Goal: Information Seeking & Learning: Learn about a topic

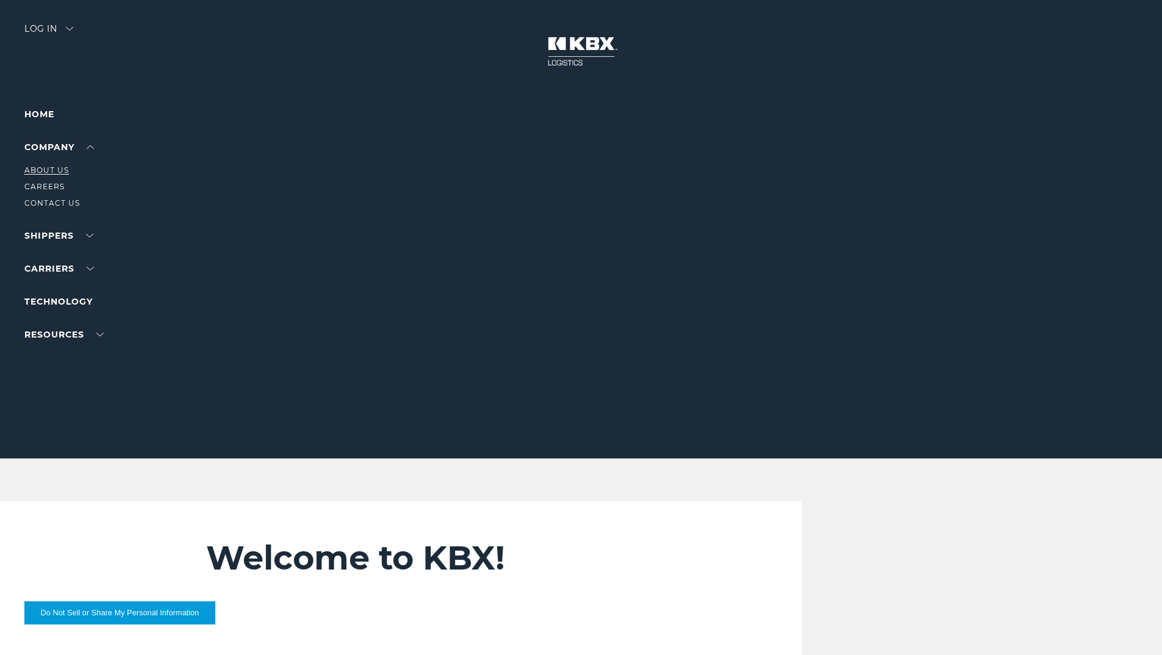
click at [56, 167] on link "About Us" at bounding box center [46, 169] width 45 height 9
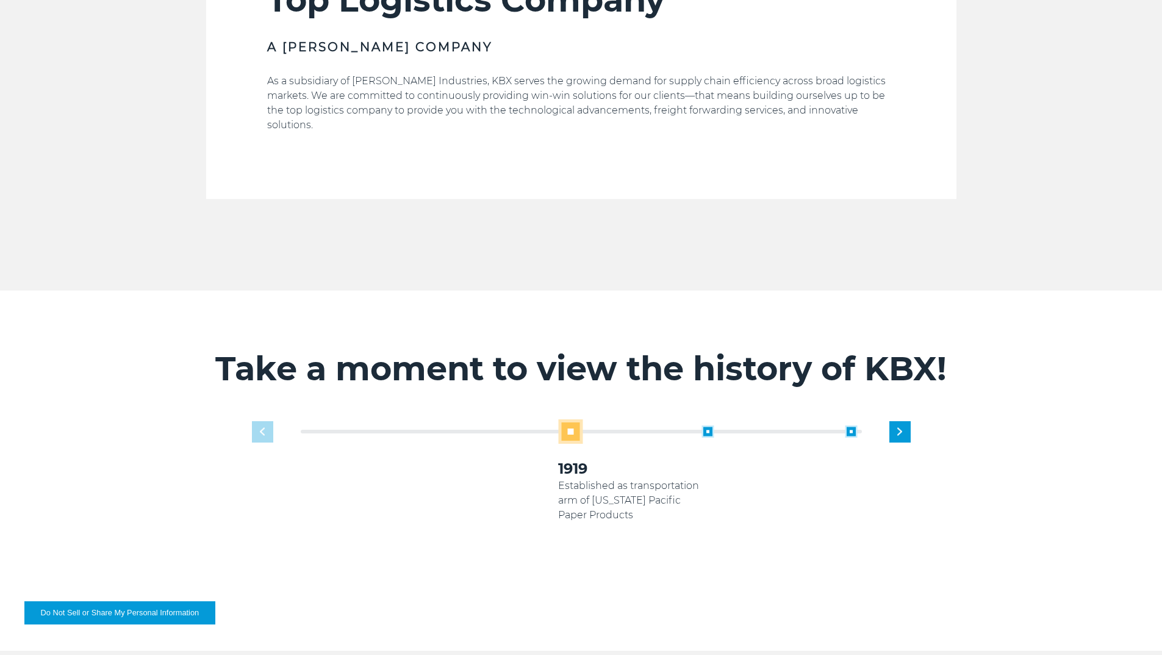
scroll to position [854, 0]
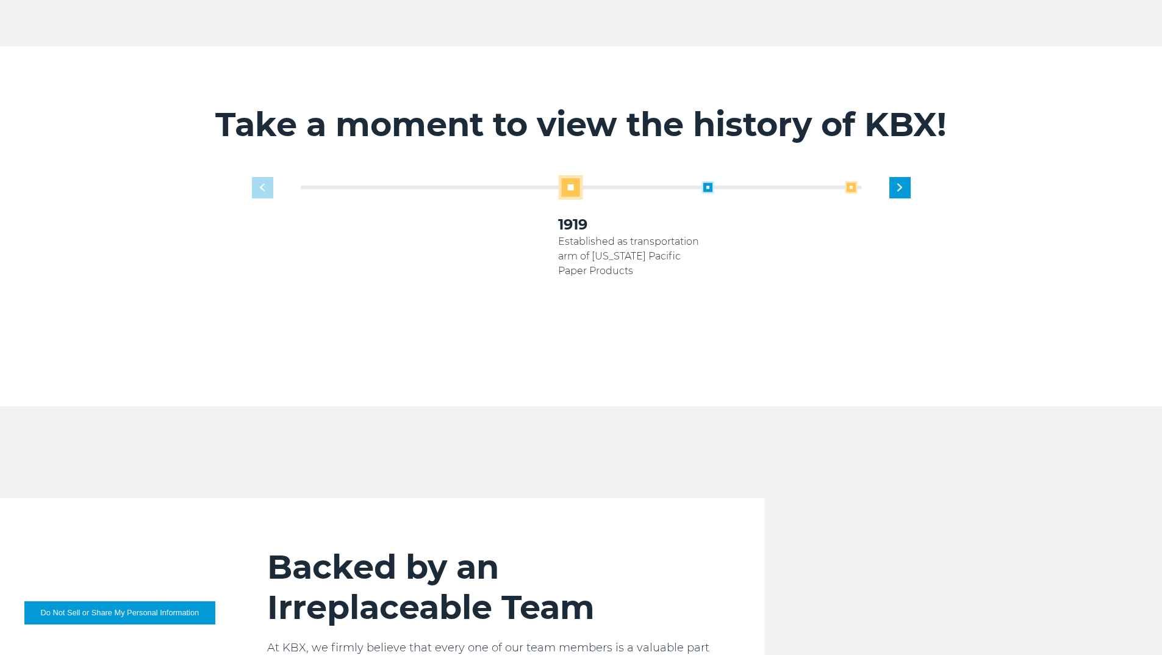
click at [852, 181] on span at bounding box center [851, 187] width 12 height 12
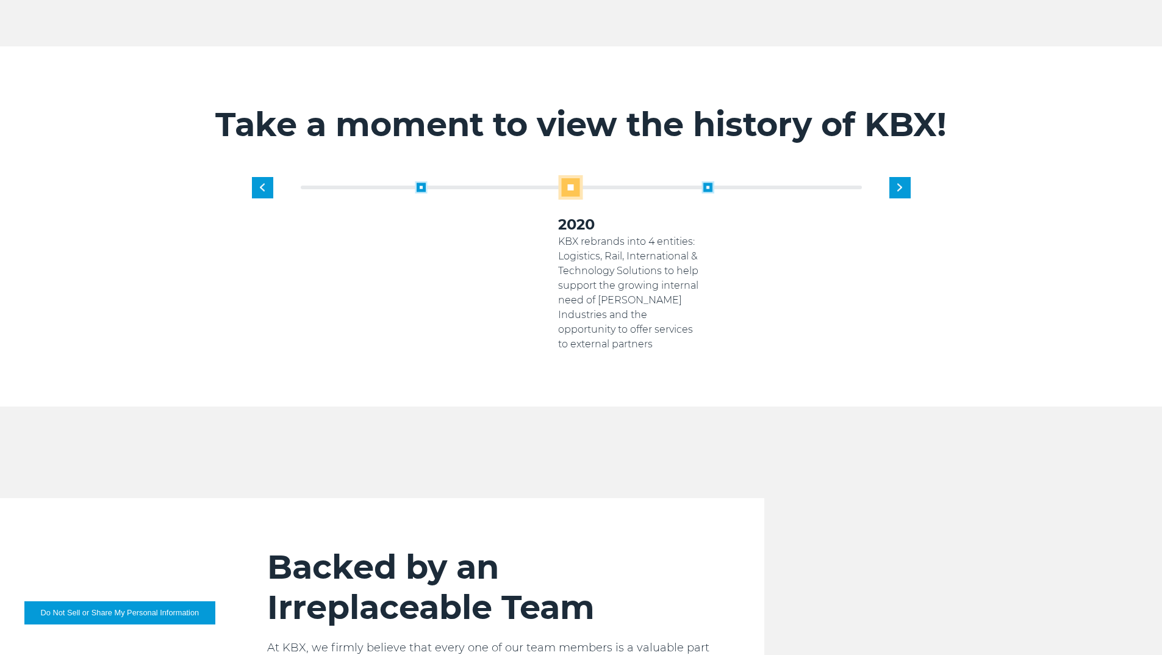
click at [852, 175] on div "1919 Established as transportation arm of Georgia Pacific Paper Products 2005 K…" at bounding box center [629, 263] width 573 height 176
click at [908, 177] on div "Next slide" at bounding box center [900, 187] width 21 height 21
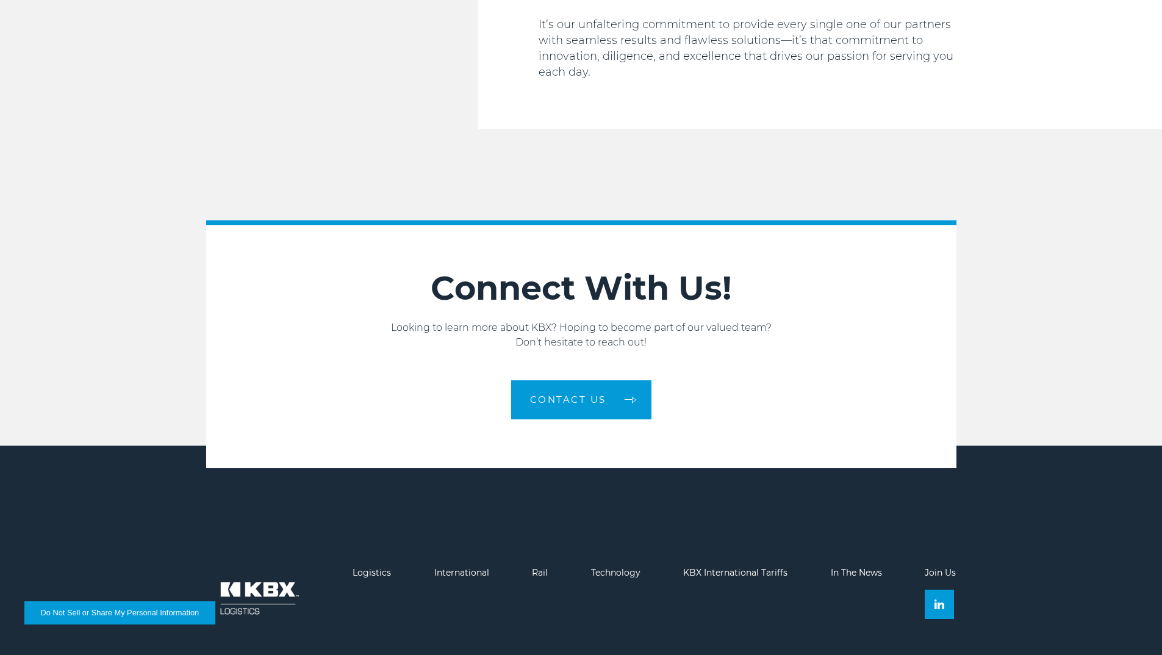
scroll to position [2037, 0]
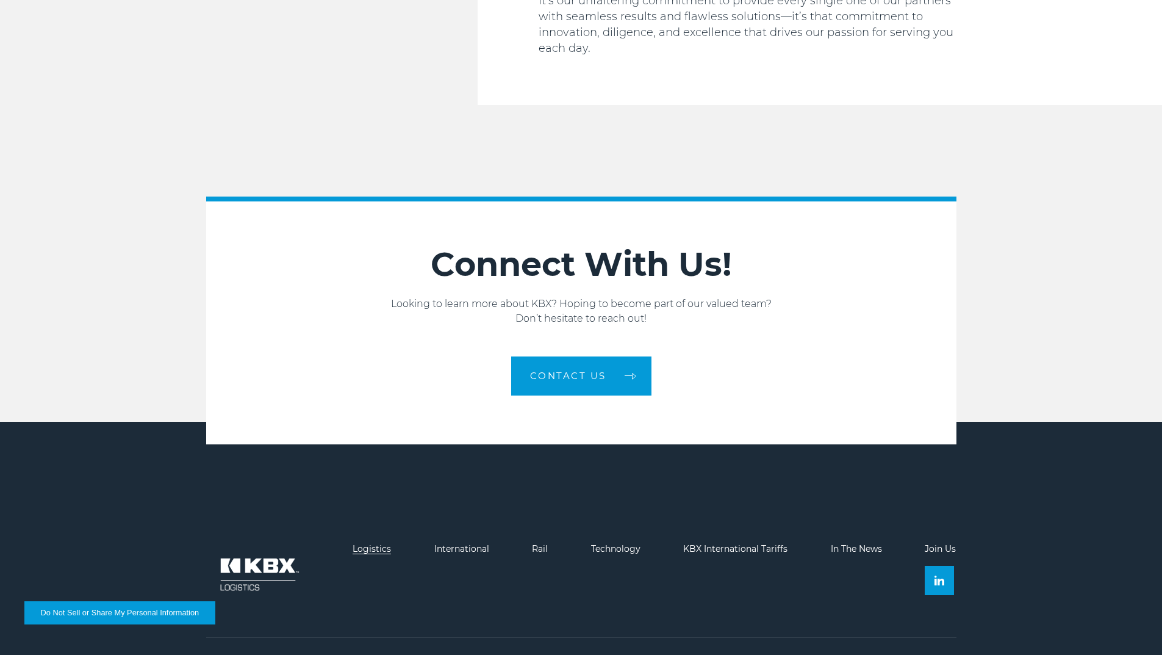
click at [378, 543] on link "Logistics" at bounding box center [372, 548] width 38 height 11
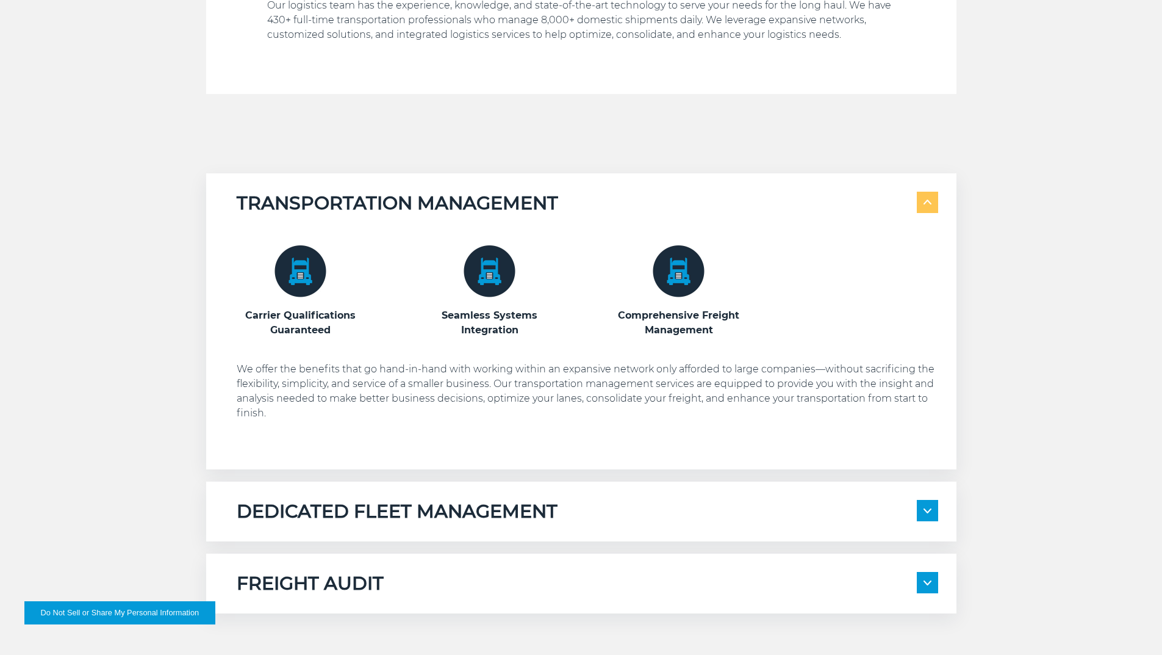
scroll to position [915, 0]
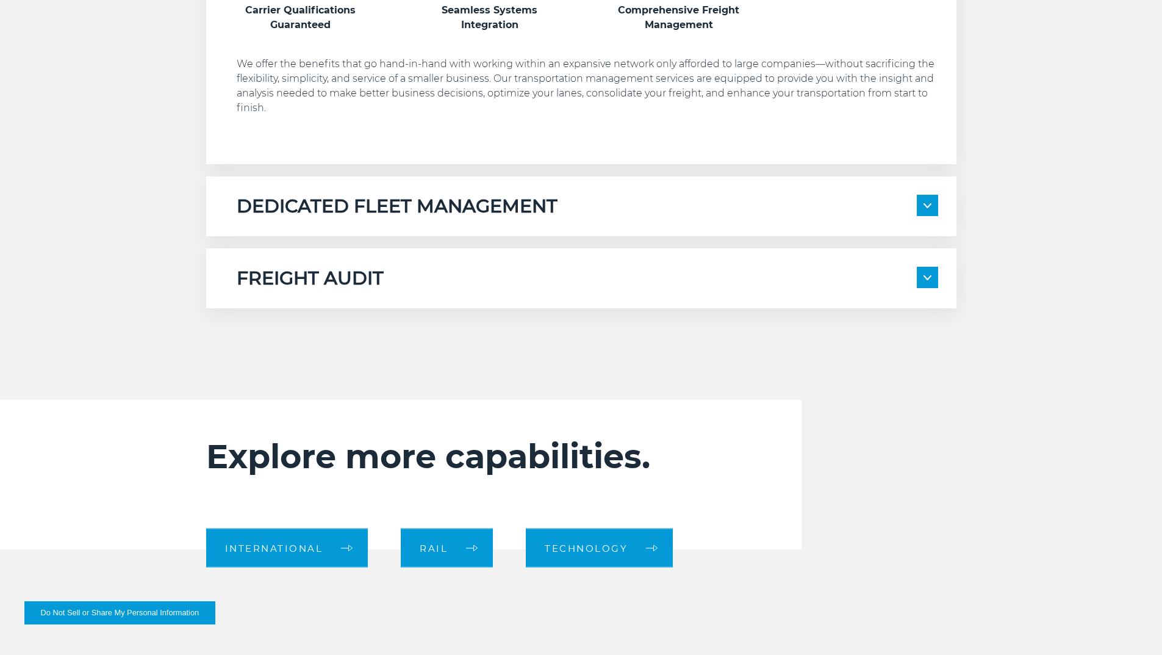
click at [926, 203] on img at bounding box center [928, 205] width 8 height 5
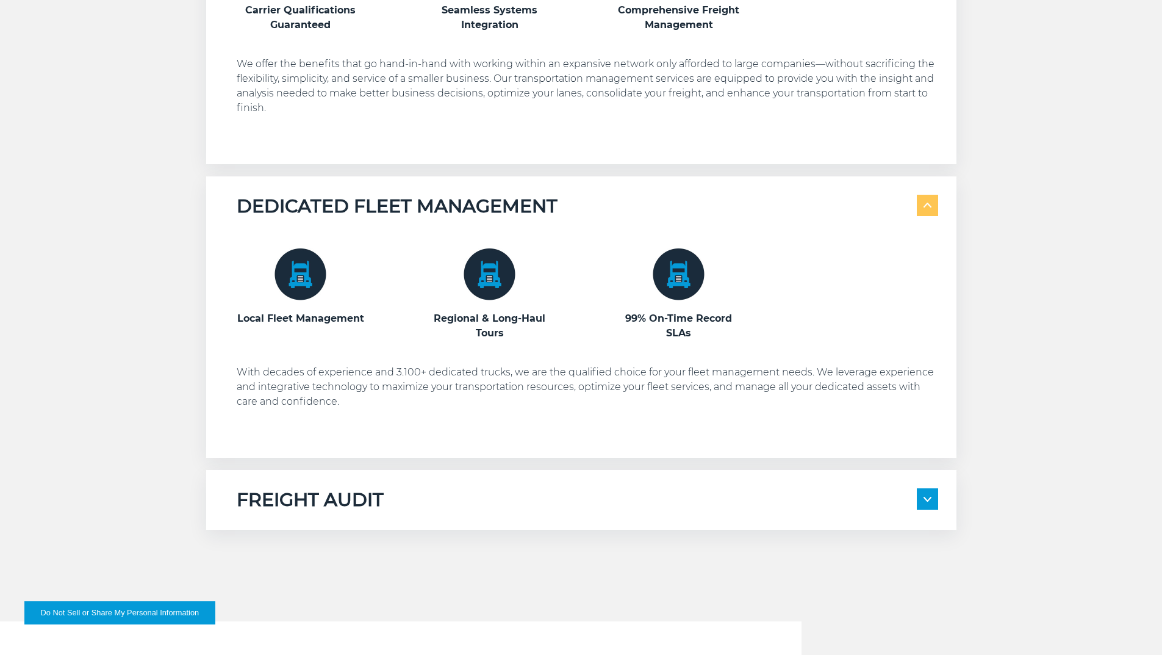
click at [940, 498] on div "FREIGHT AUDIT 100% Compliance Every Time Management for All Domestic Modes of T…" at bounding box center [581, 500] width 750 height 60
click at [936, 500] on span at bounding box center [927, 498] width 21 height 21
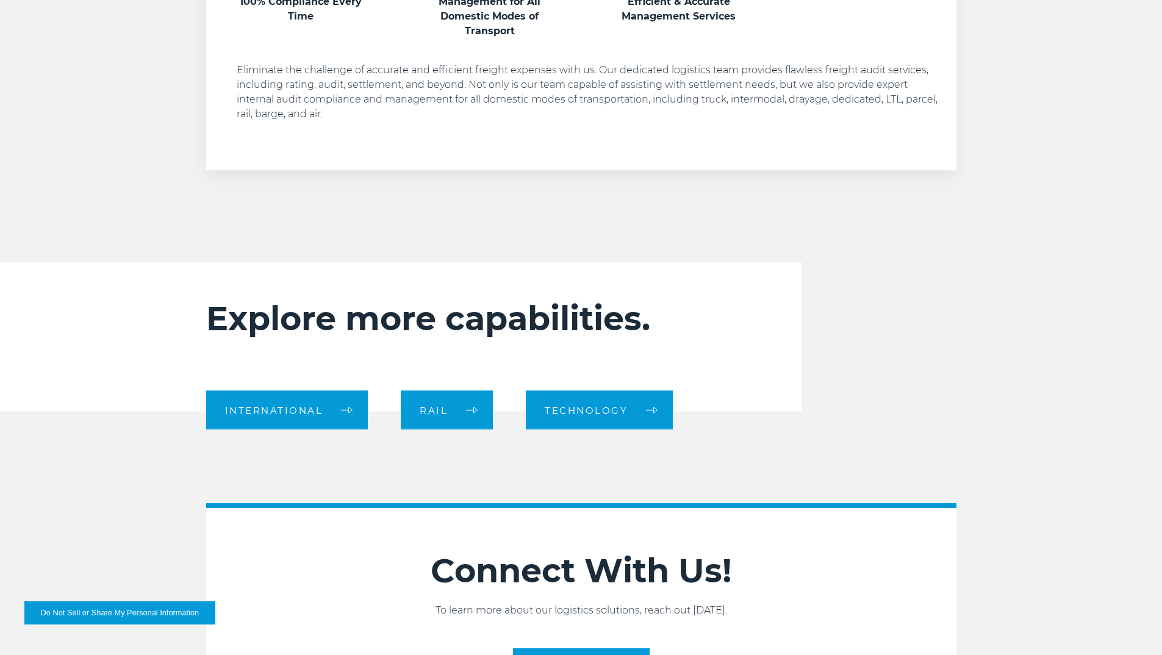
scroll to position [1846, 0]
